Goal: Task Accomplishment & Management: Manage account settings

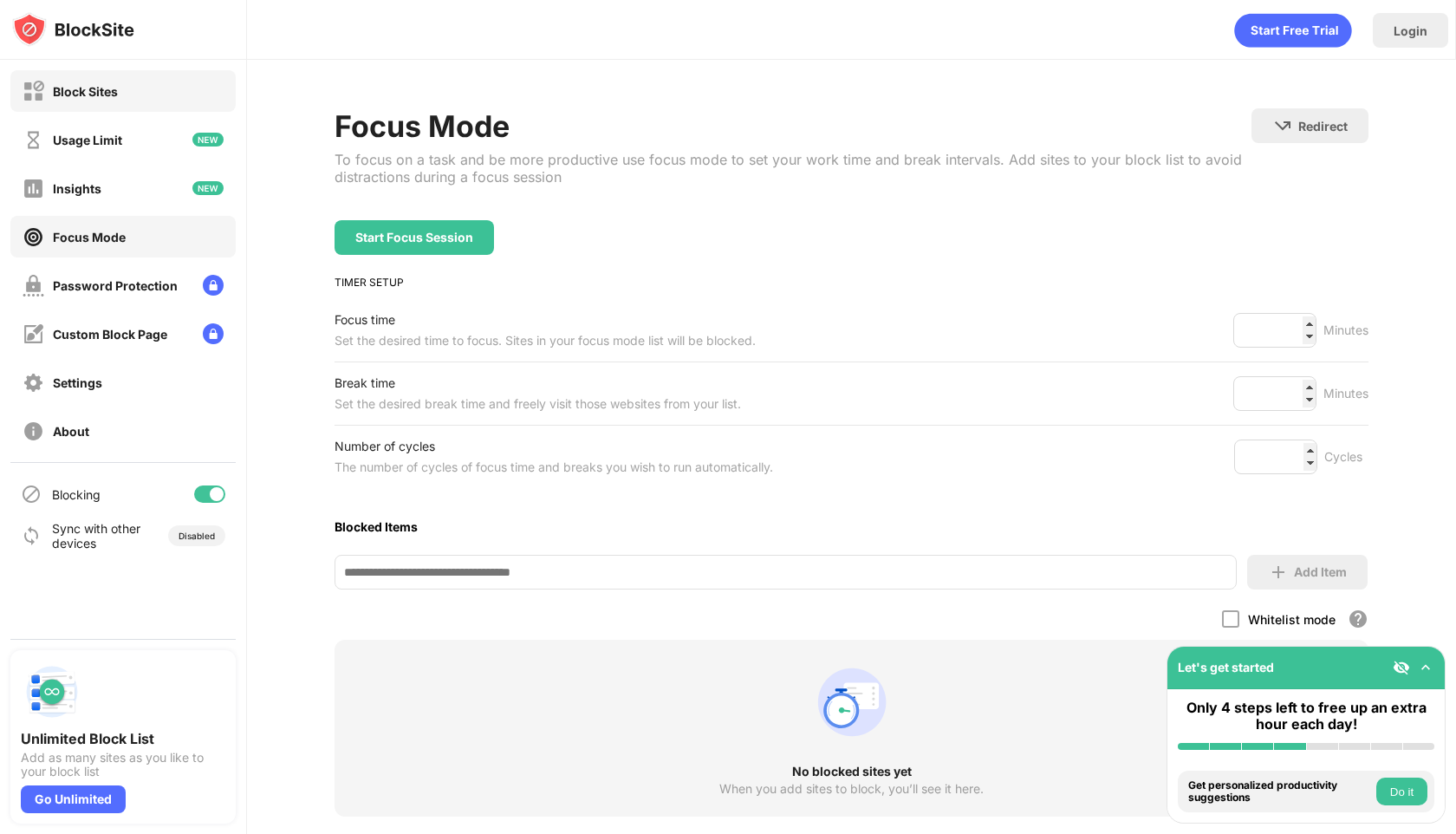
click at [129, 88] on div "Block Sites" at bounding box center [123, 91] width 226 height 42
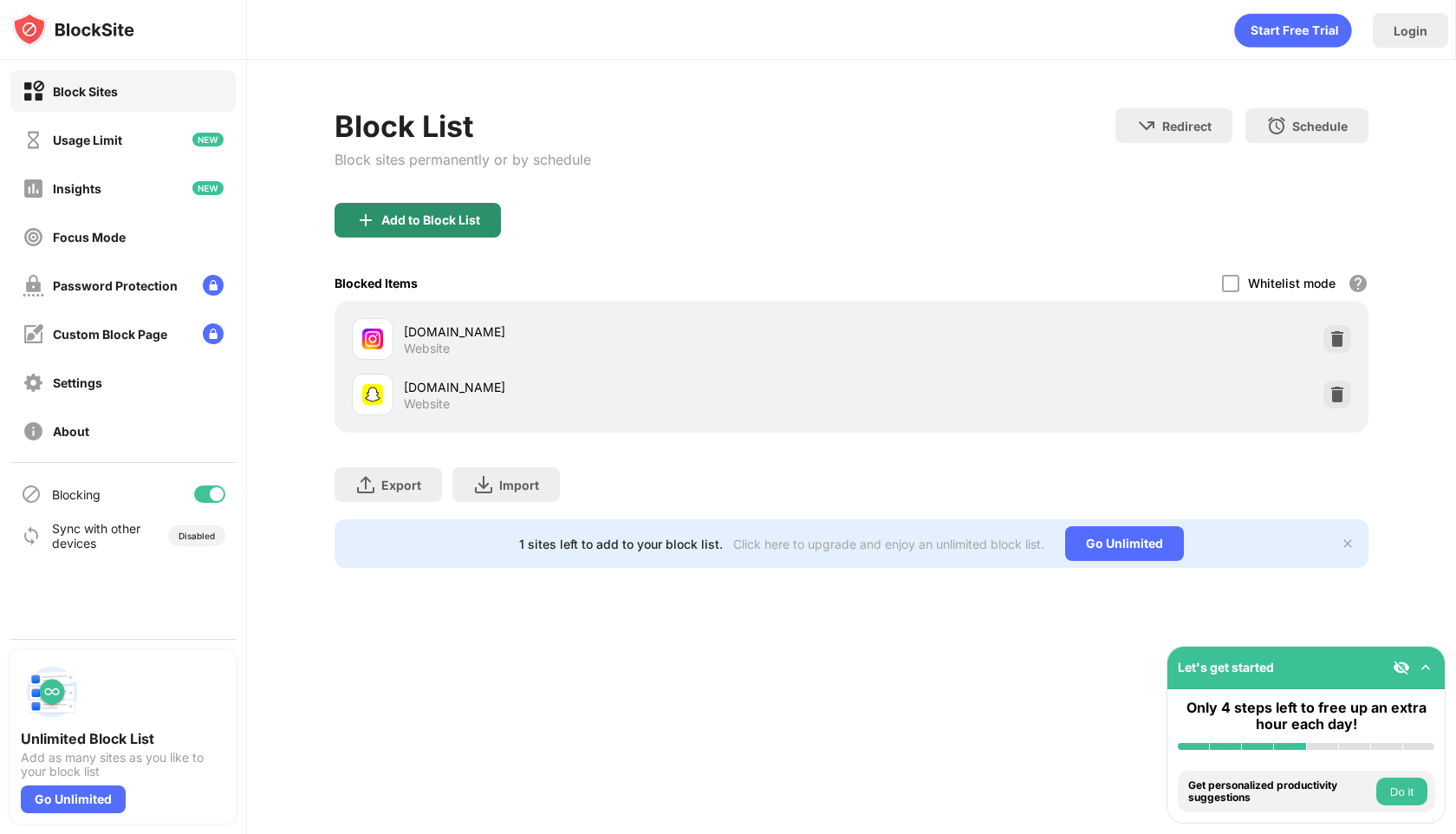
click at [453, 213] on div "Add to Block List" at bounding box center [431, 220] width 99 height 14
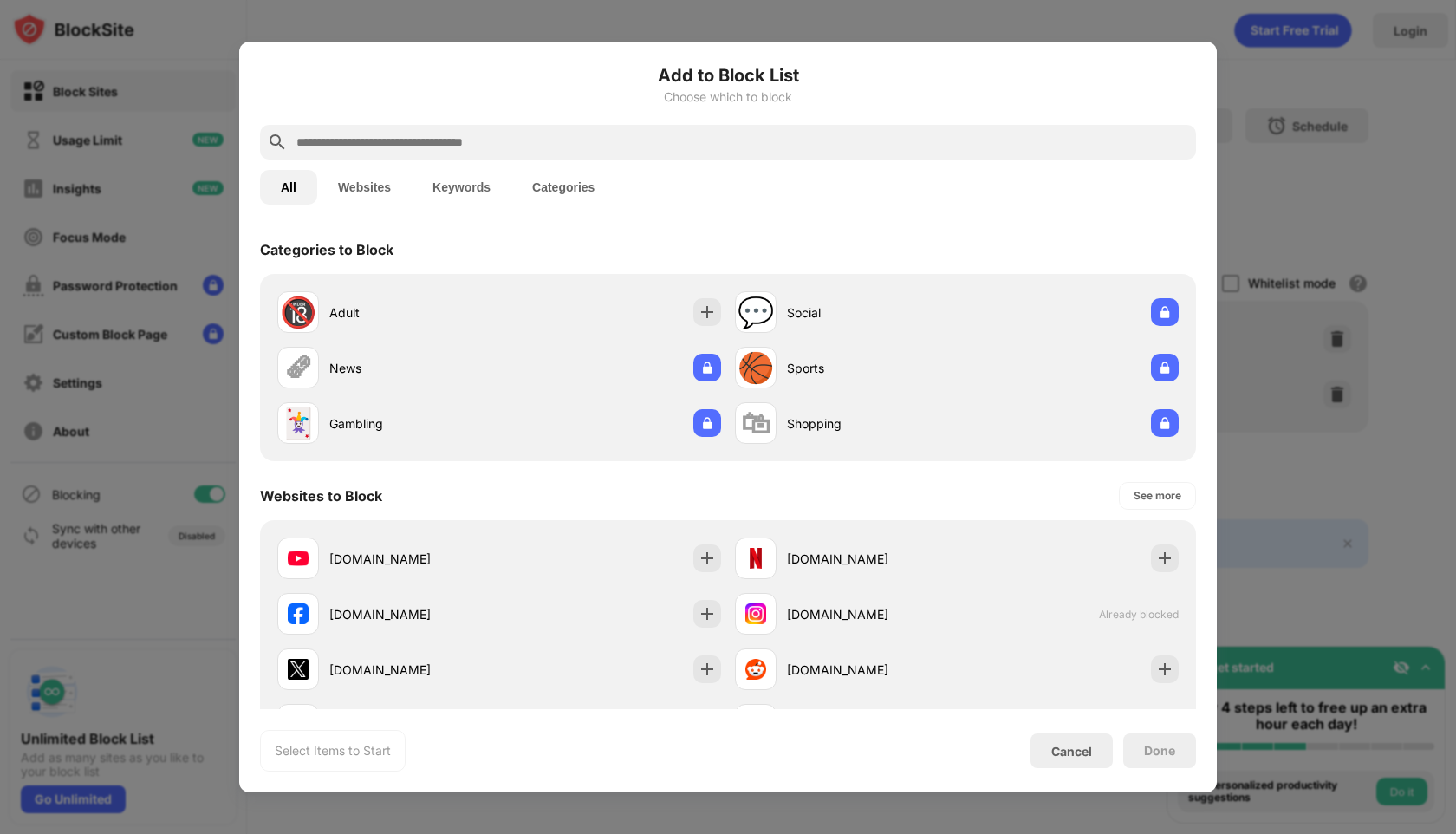
click at [493, 136] on input "text" at bounding box center [742, 142] width 894 height 21
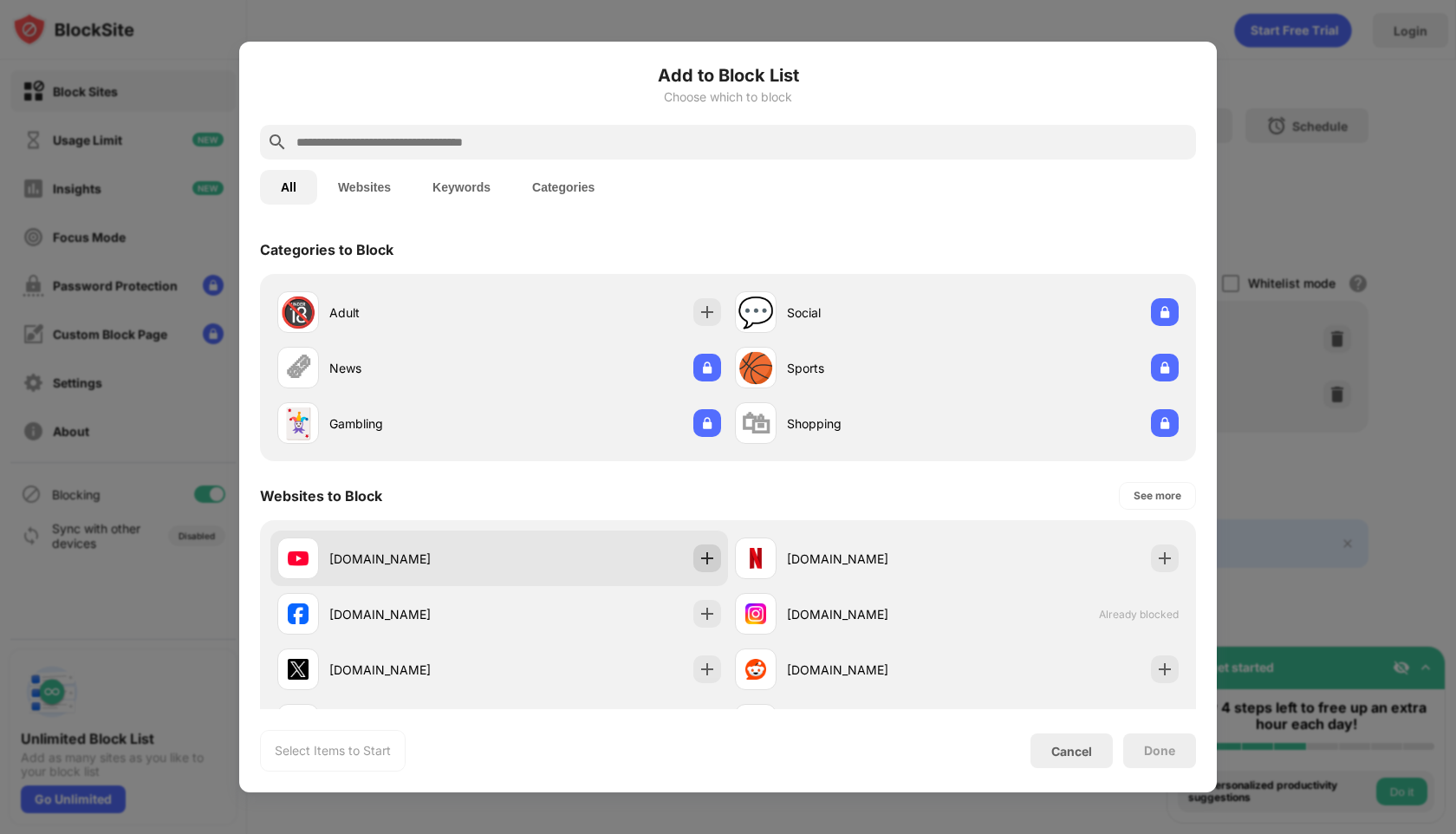
click at [718, 558] on div at bounding box center [707, 558] width 28 height 28
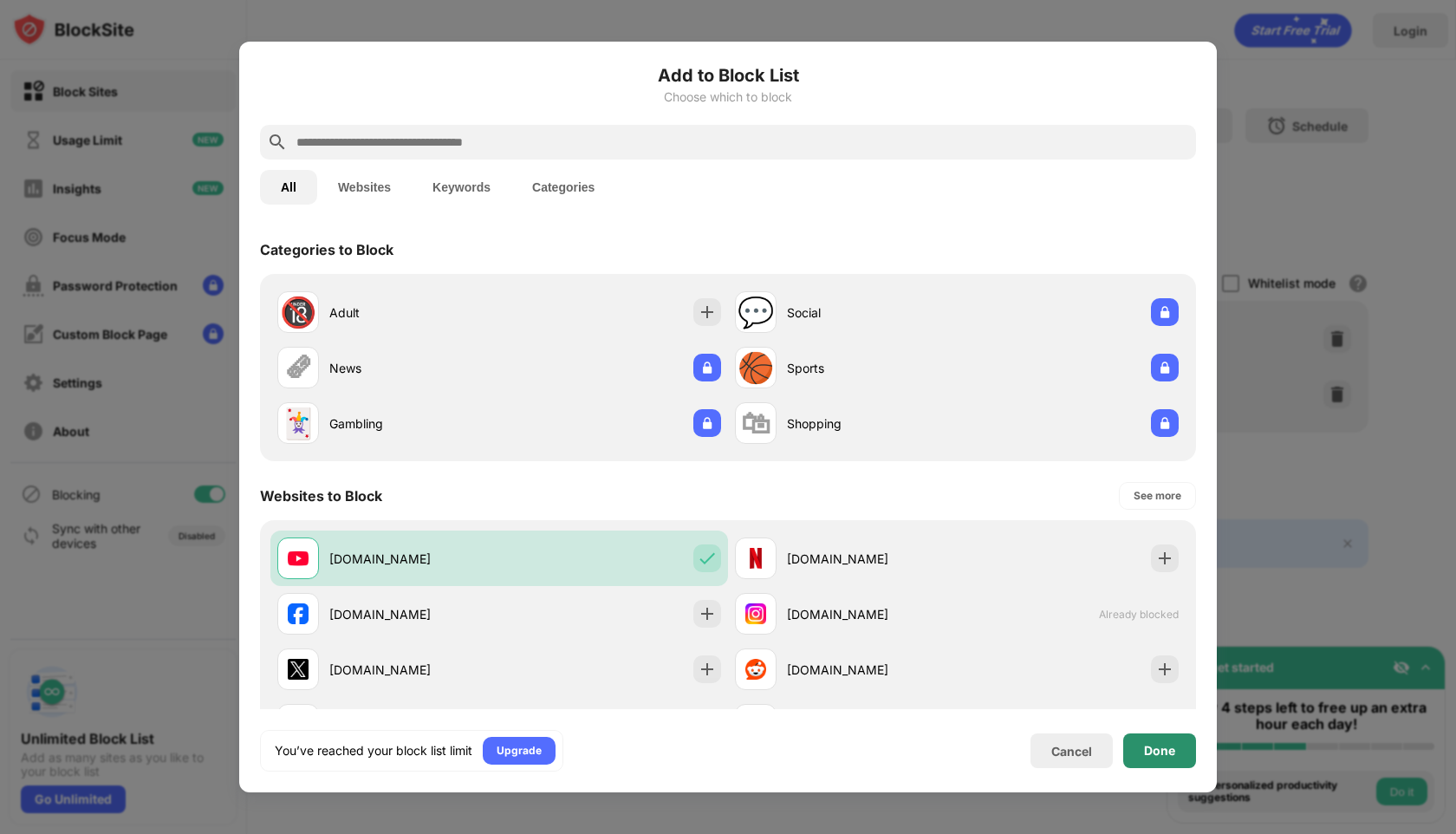
click at [1169, 747] on div "Done" at bounding box center [1159, 751] width 31 height 14
